Goal: Information Seeking & Learning: Check status

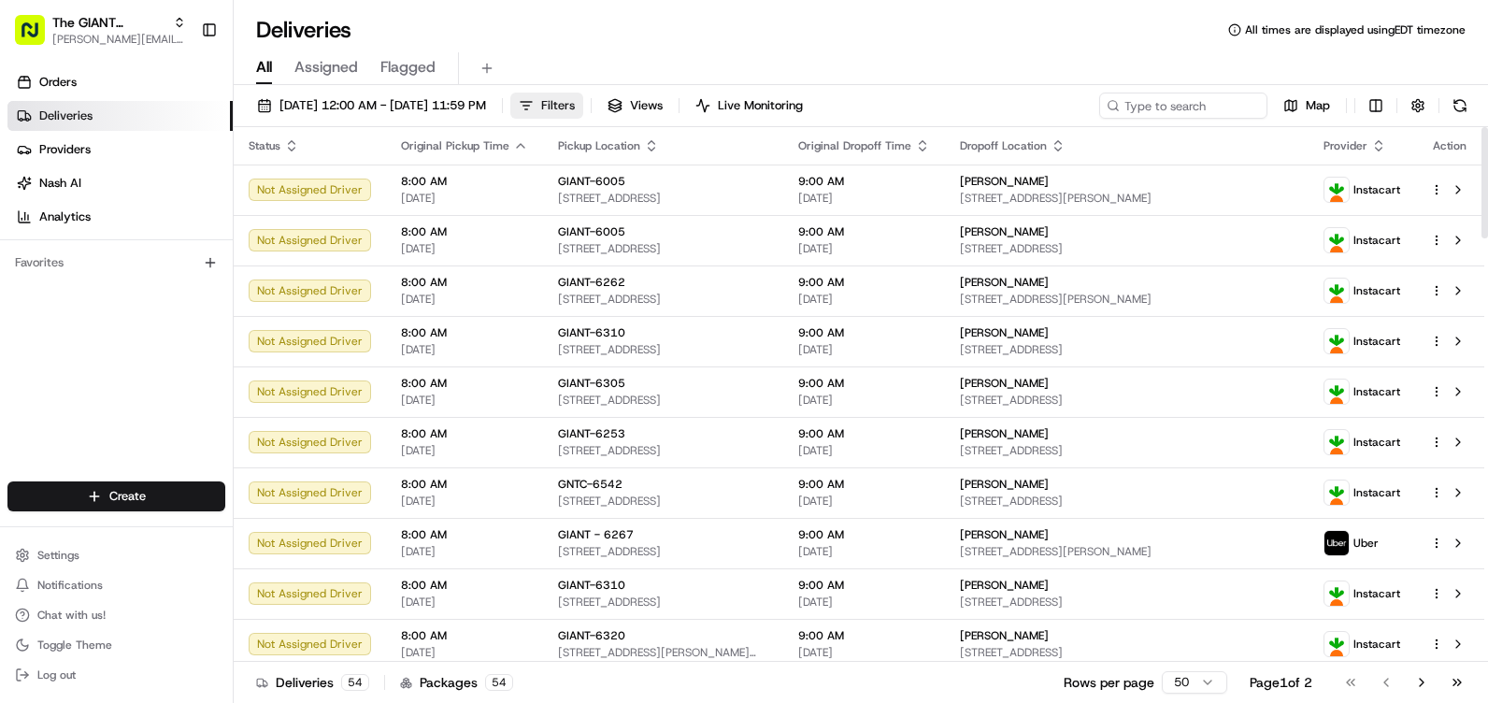
click at [583, 105] on button "Filters" at bounding box center [546, 106] width 73 height 26
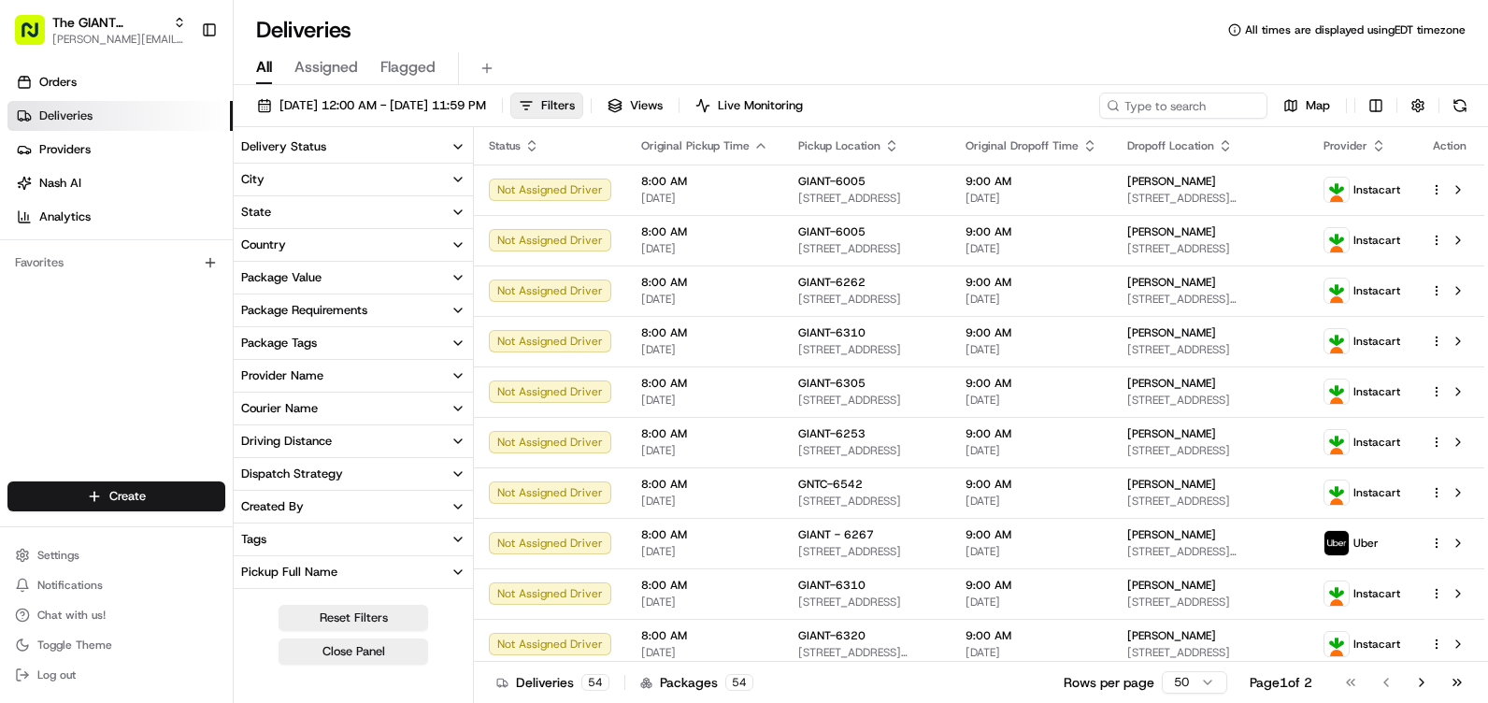
click at [345, 174] on button "City" at bounding box center [353, 180] width 239 height 32
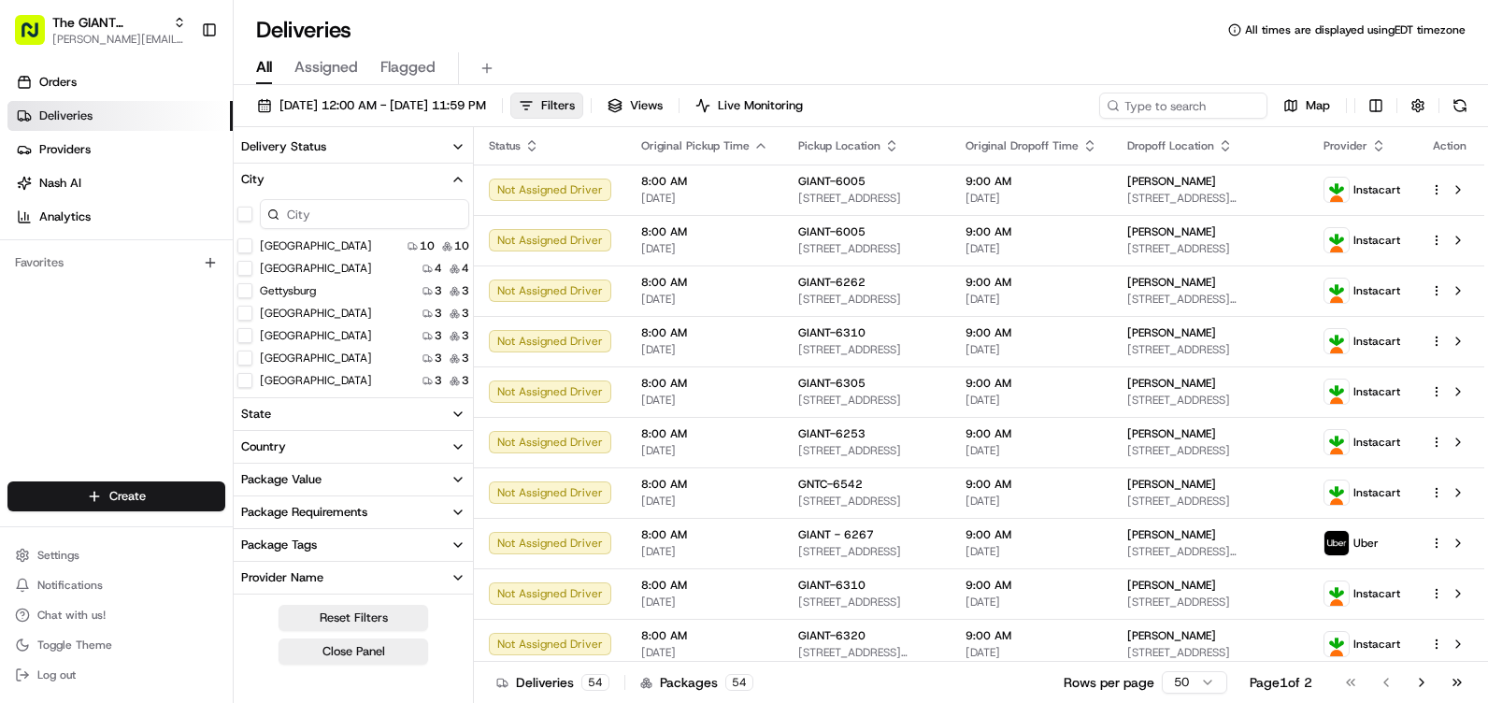
click at [340, 221] on input at bounding box center [364, 214] width 209 height 30
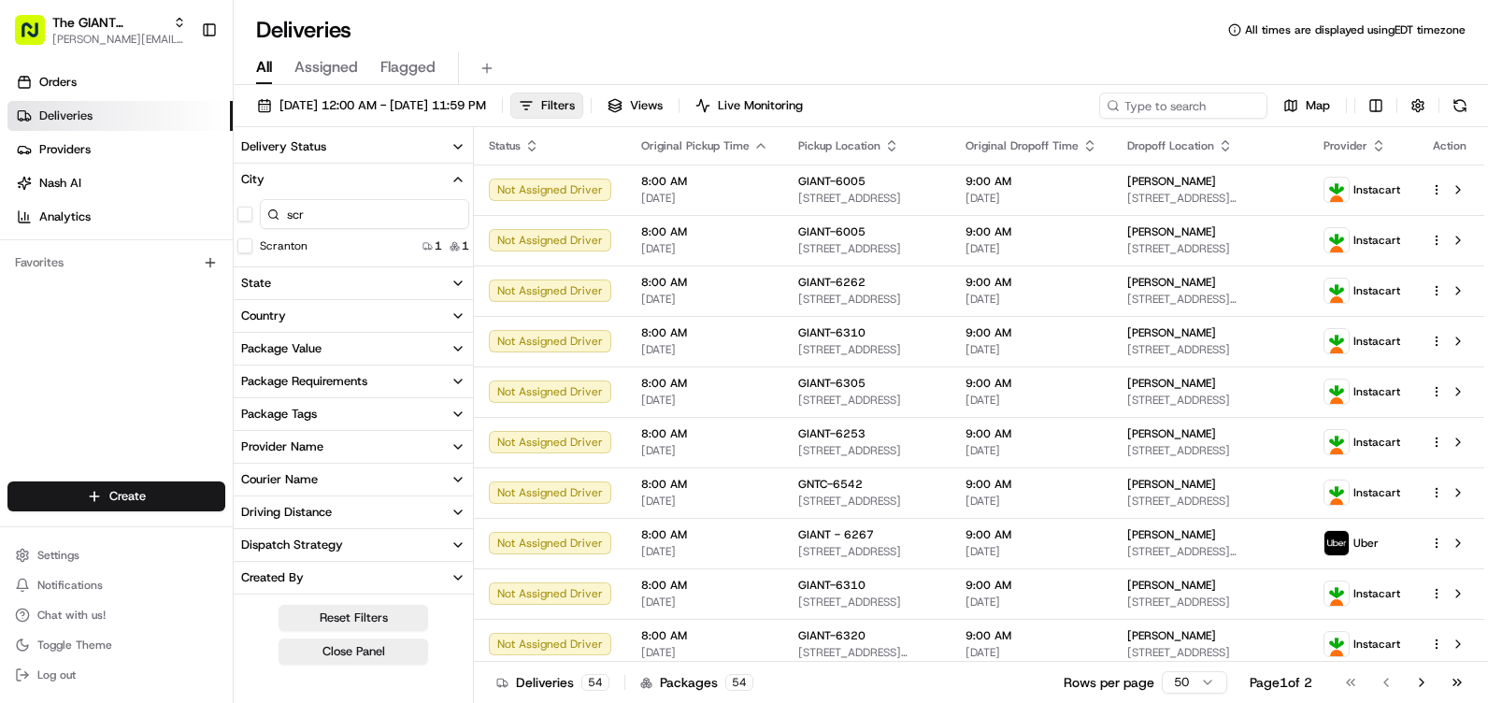
type input "scr"
click at [248, 247] on button "Scranton" at bounding box center [244, 245] width 15 height 15
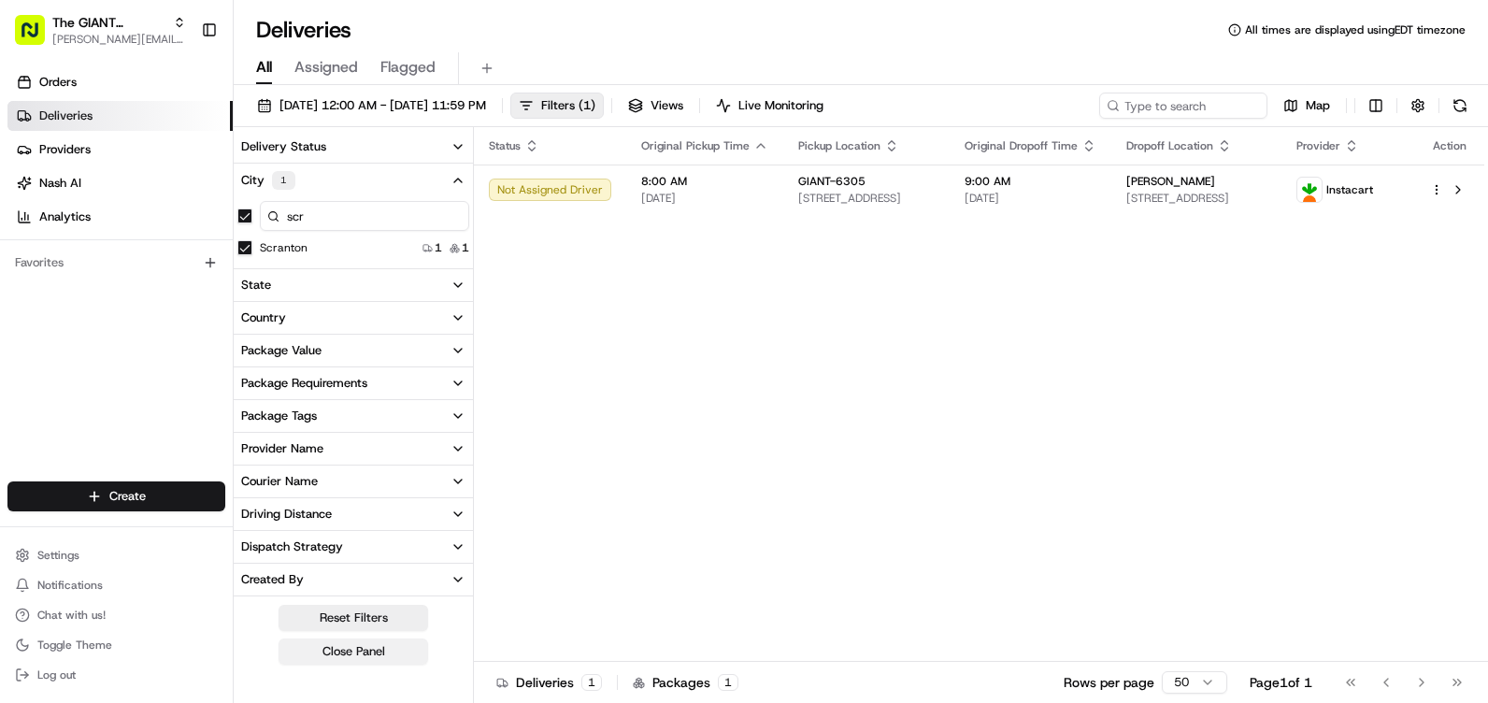
click at [365, 660] on button "Close Panel" at bounding box center [353, 651] width 150 height 26
